Goal: Communication & Community: Answer question/provide support

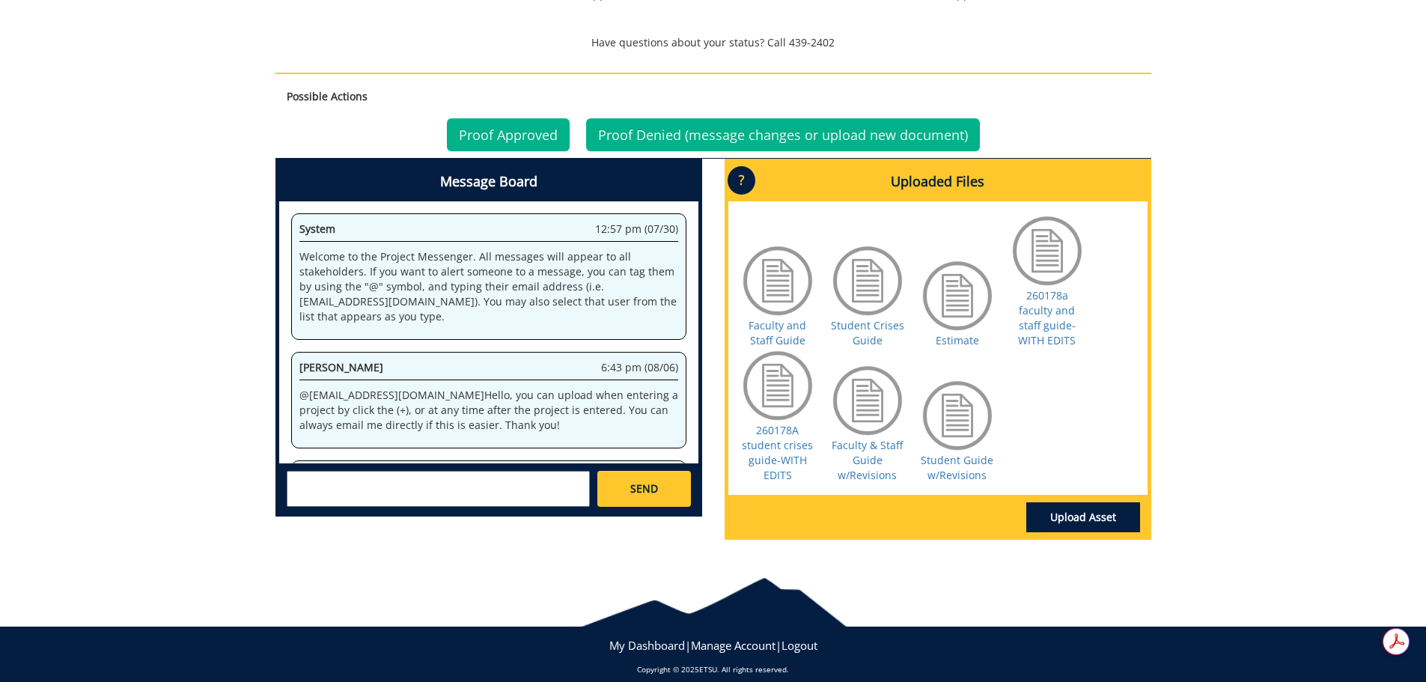
scroll to position [1445, 0]
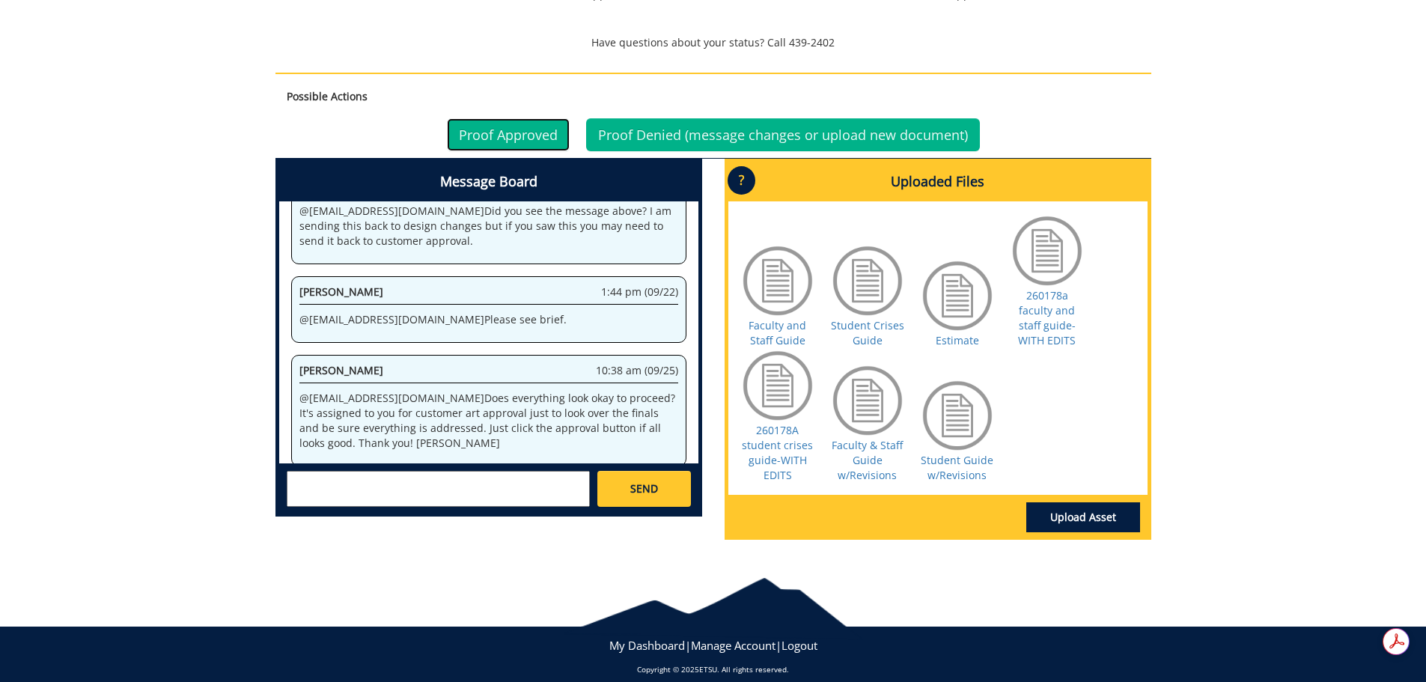
click at [512, 118] on link "Proof Approved" at bounding box center [508, 134] width 123 height 33
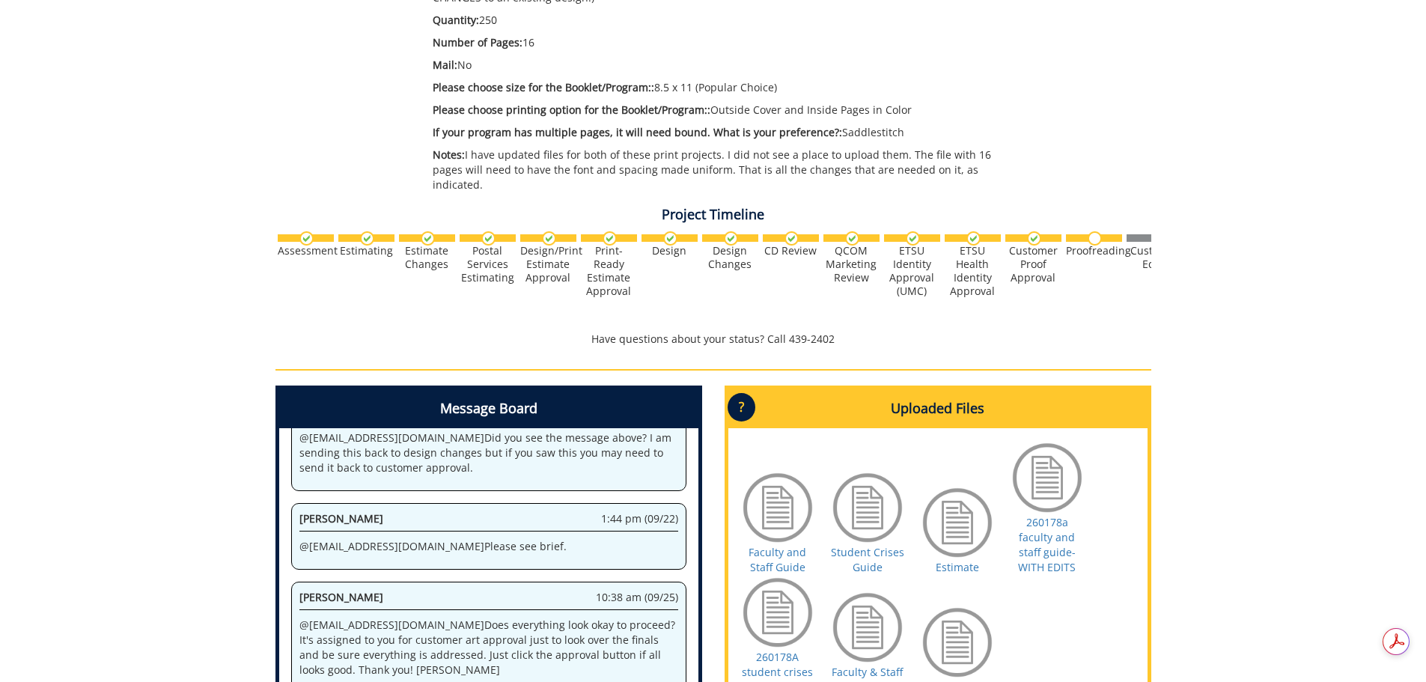
scroll to position [601, 0]
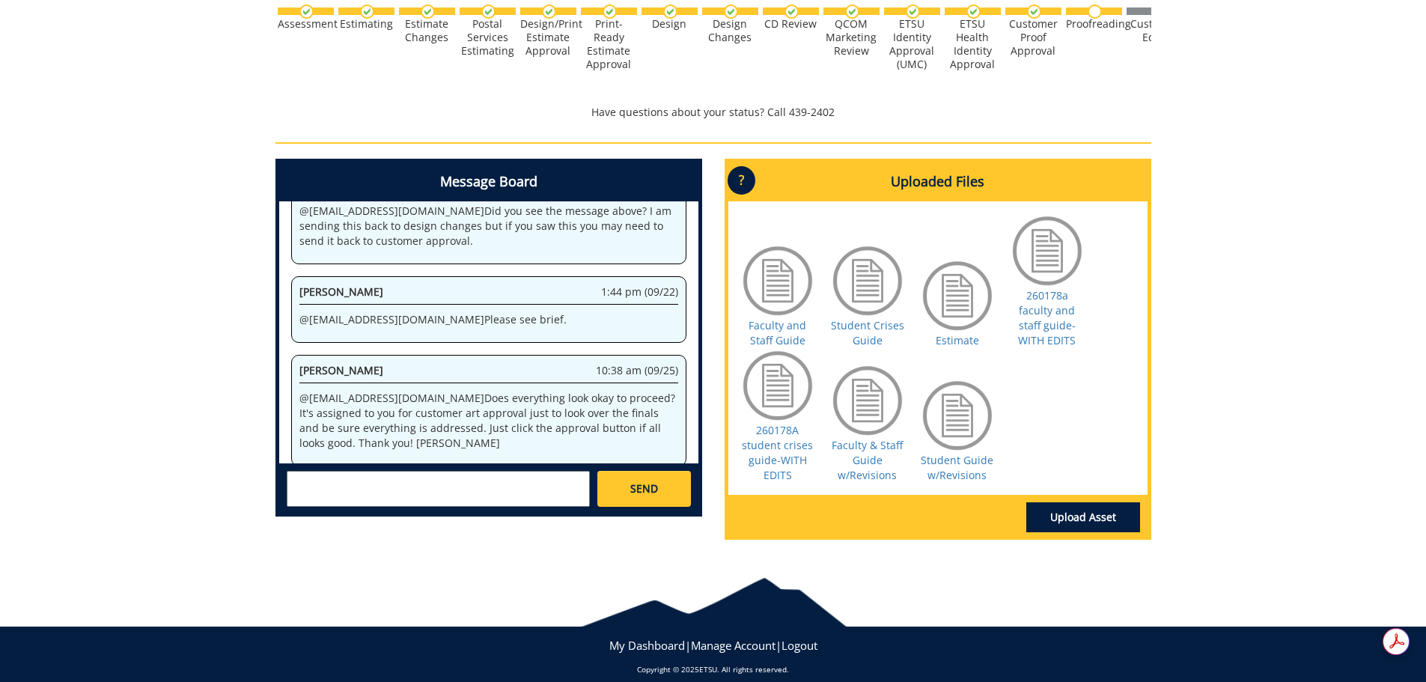
click at [471, 471] on textarea at bounding box center [438, 489] width 303 height 36
type textarea "Thank you! All look good!"
click at [648, 481] on span "SEND" at bounding box center [644, 488] width 28 height 15
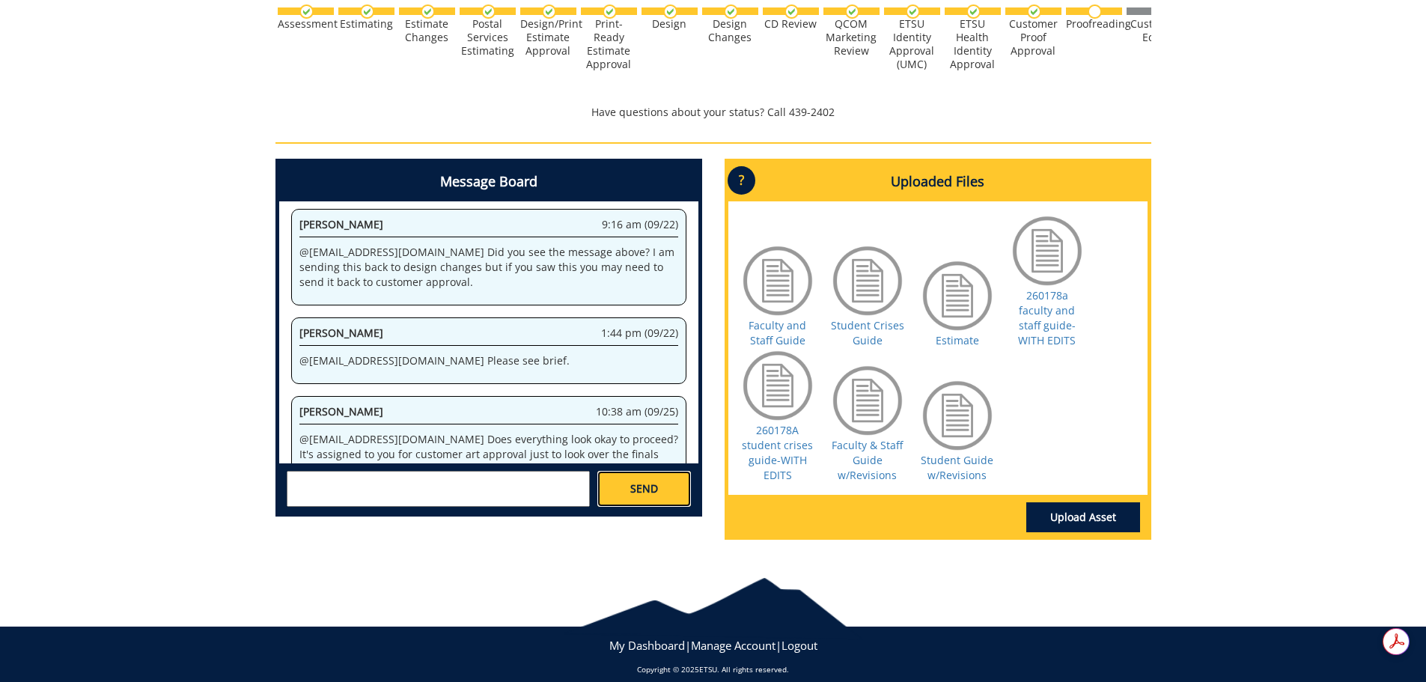
scroll to position [19262, 0]
